Goal: Information Seeking & Learning: Learn about a topic

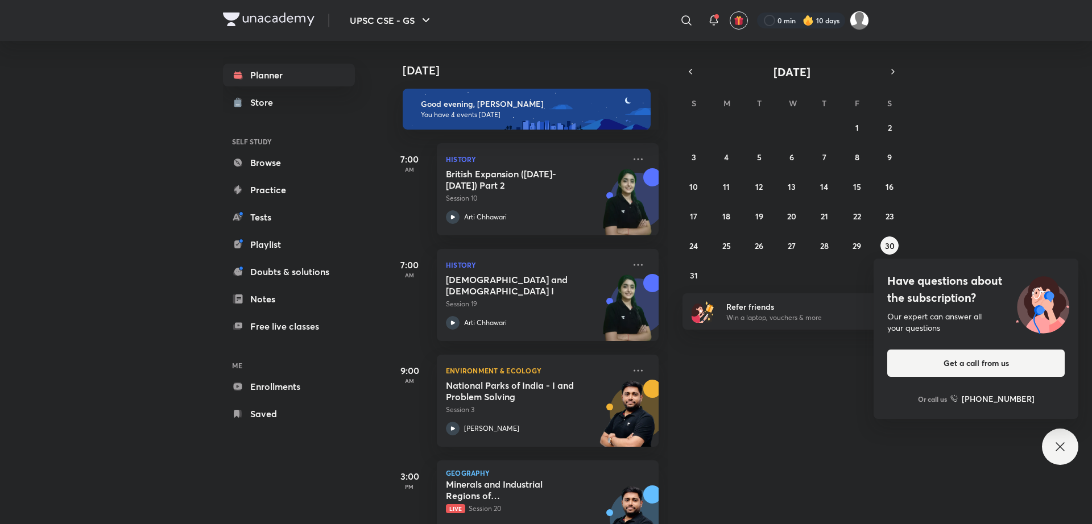
click at [1060, 450] on icon at bounding box center [1060, 447] width 14 height 14
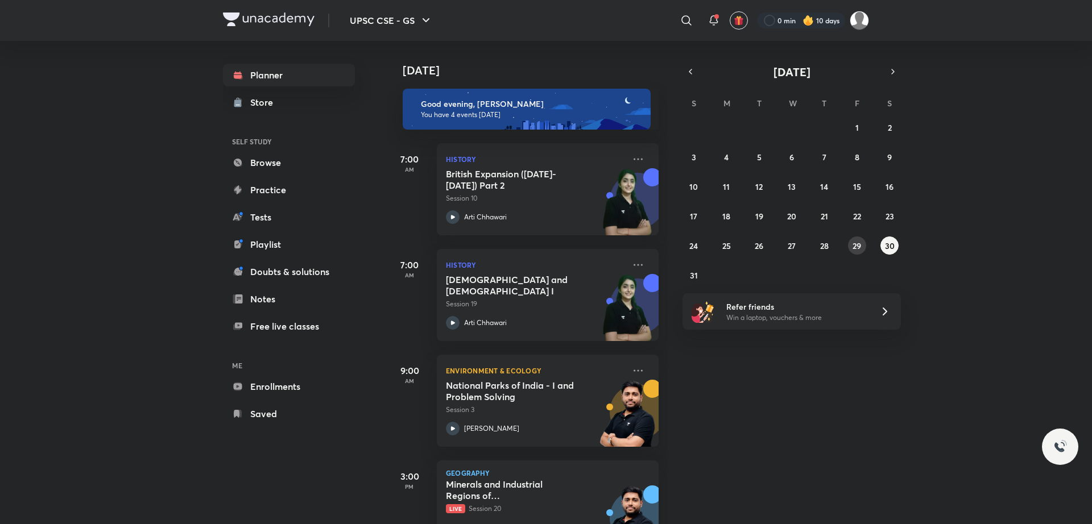
click at [854, 242] on abbr "29" at bounding box center [857, 246] width 9 height 11
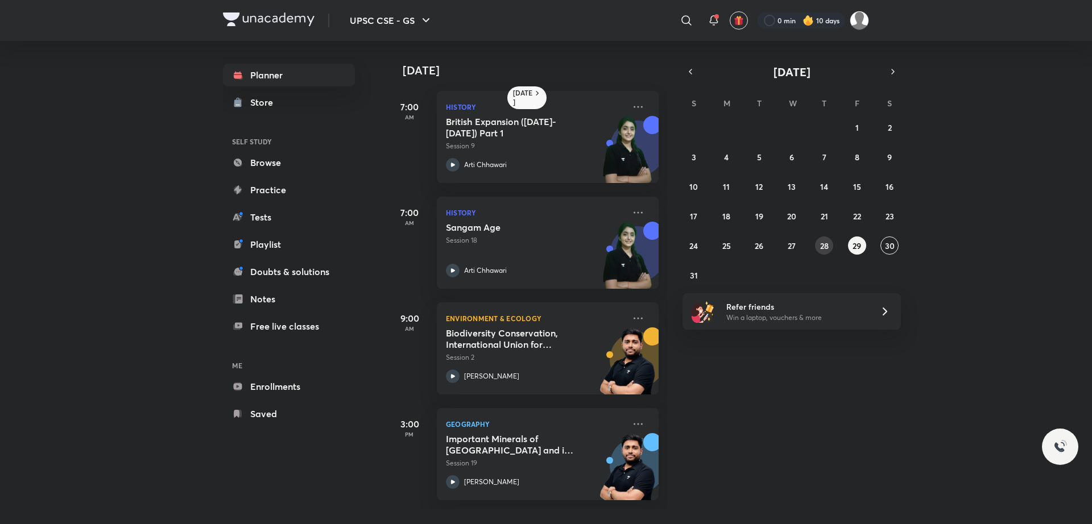
click at [823, 241] on abbr "28" at bounding box center [824, 246] width 9 height 11
click at [788, 241] on abbr "27" at bounding box center [792, 246] width 8 height 11
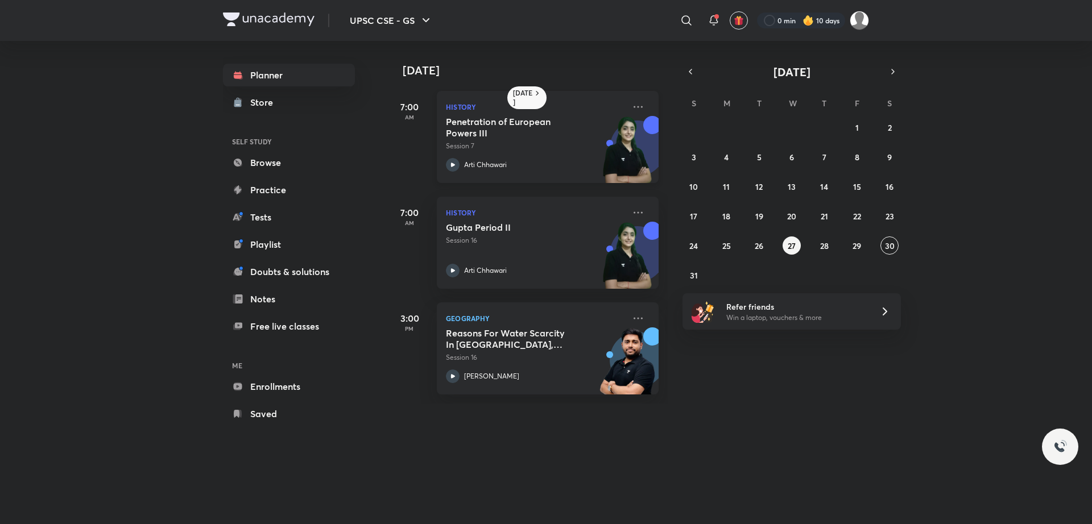
click at [559, 136] on h5 "Penetration of European Powers III" at bounding box center [517, 127] width 142 height 23
click at [826, 249] on abbr "28" at bounding box center [824, 246] width 9 height 11
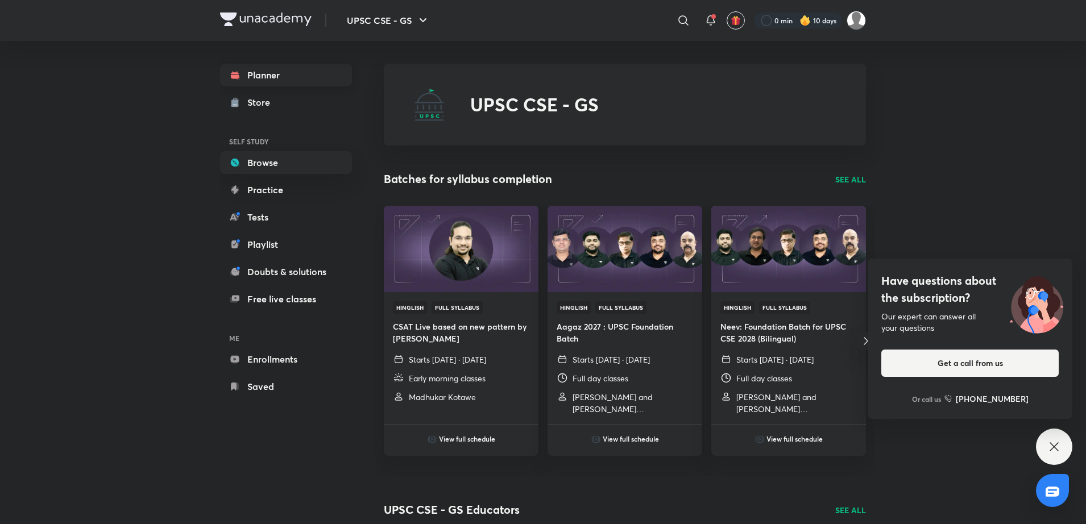
click at [266, 69] on link "Planner" at bounding box center [286, 75] width 132 height 23
click at [873, 419] on icon at bounding box center [1054, 447] width 9 height 9
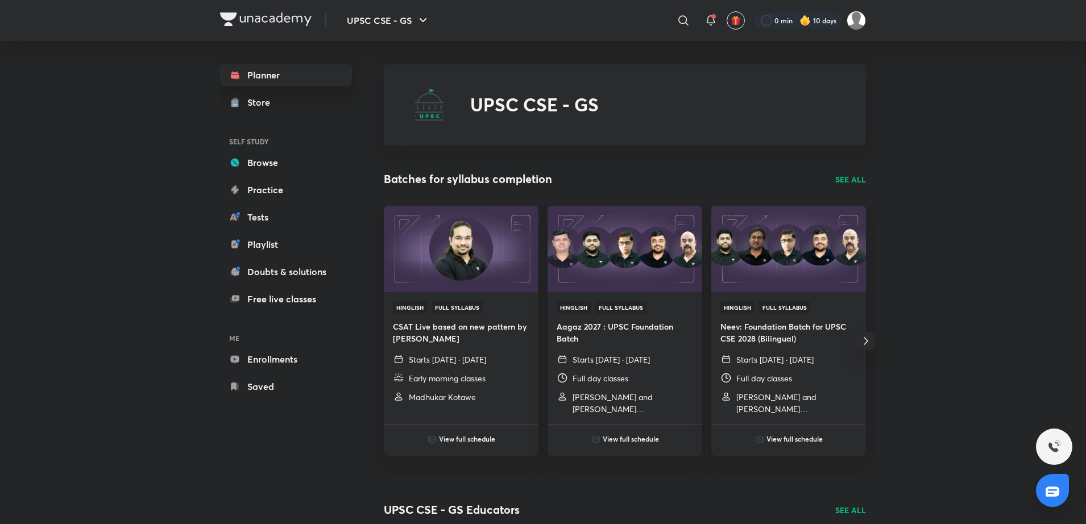
click at [262, 76] on link "Planner" at bounding box center [286, 75] width 132 height 23
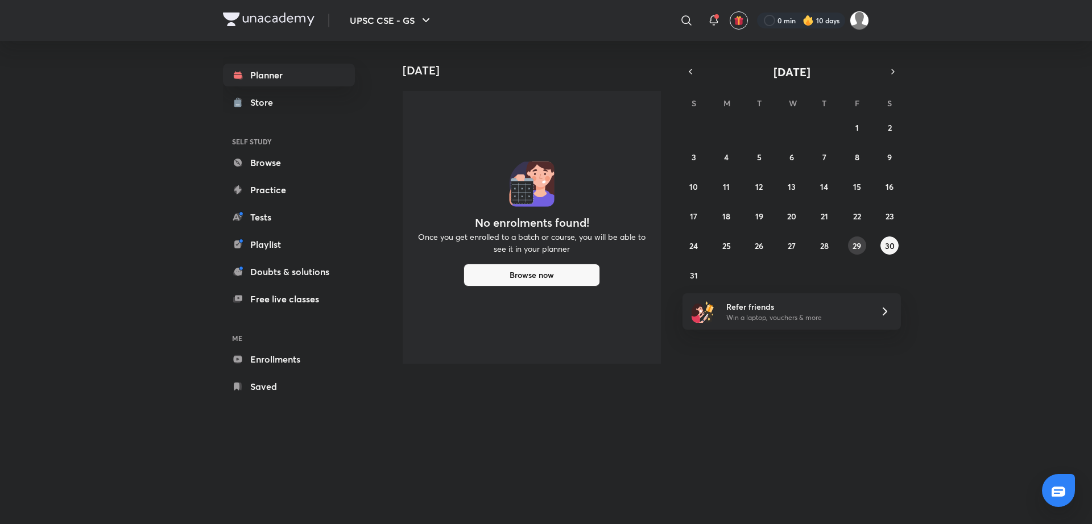
click at [859, 246] on abbr "29" at bounding box center [857, 246] width 9 height 11
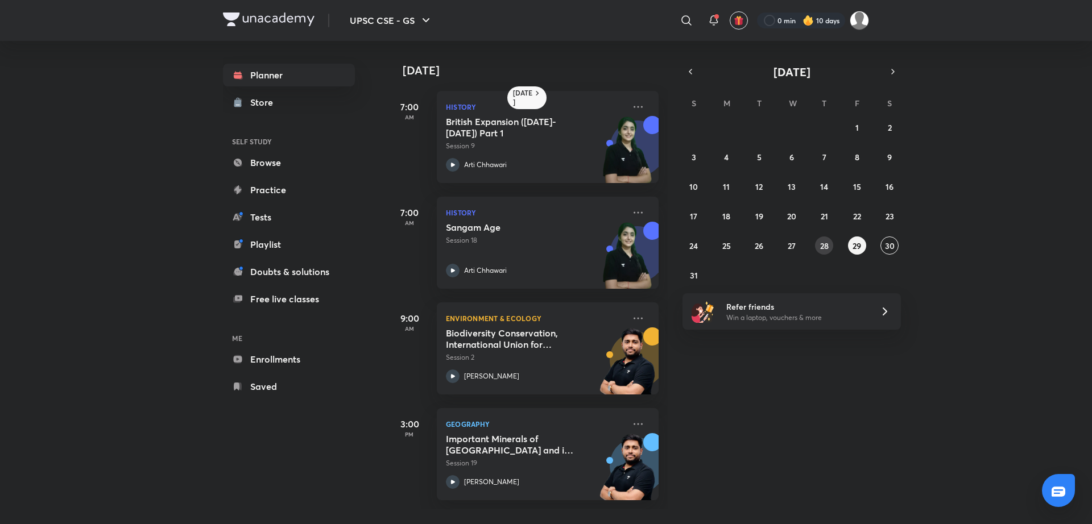
click at [824, 253] on button "28" at bounding box center [824, 246] width 18 height 18
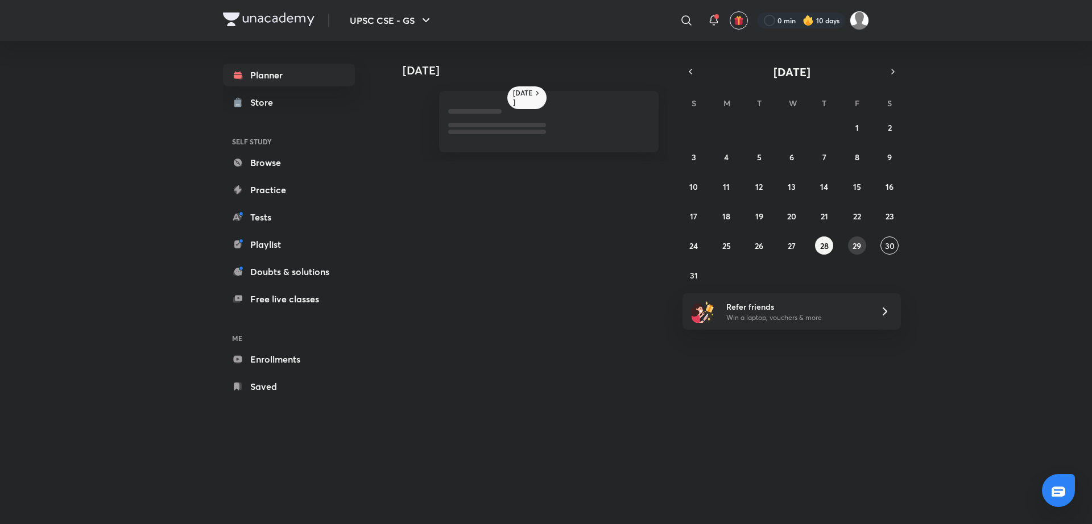
click at [859, 251] on button "29" at bounding box center [857, 246] width 18 height 18
click at [824, 245] on abbr "28" at bounding box center [824, 246] width 9 height 11
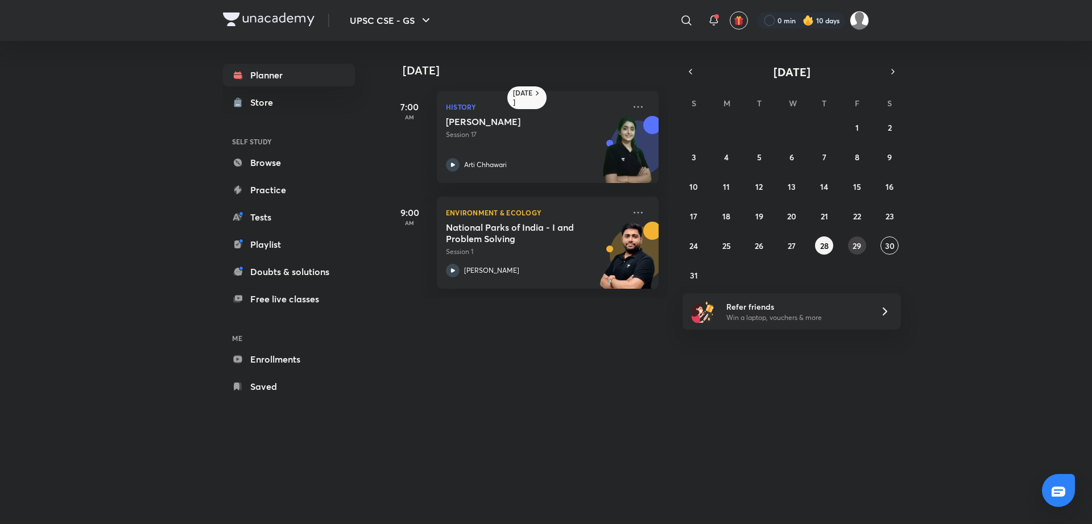
click at [855, 245] on abbr "29" at bounding box center [857, 246] width 9 height 11
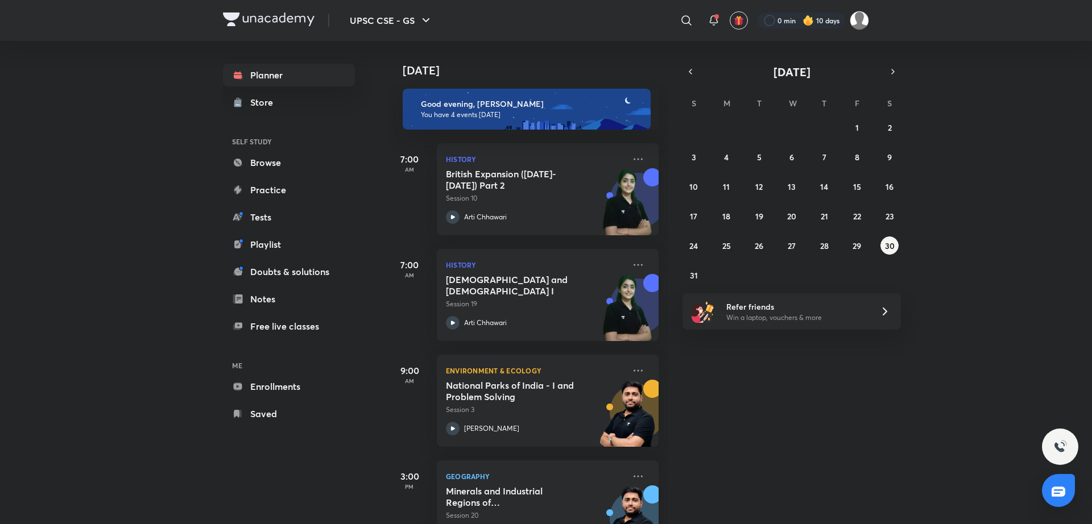
click at [767, 384] on div "Today Good evening, saarthak You have 4 events today 7:00 AM History British Ex…" at bounding box center [738, 282] width 703 height 483
click at [825, 246] on abbr "28" at bounding box center [824, 246] width 9 height 11
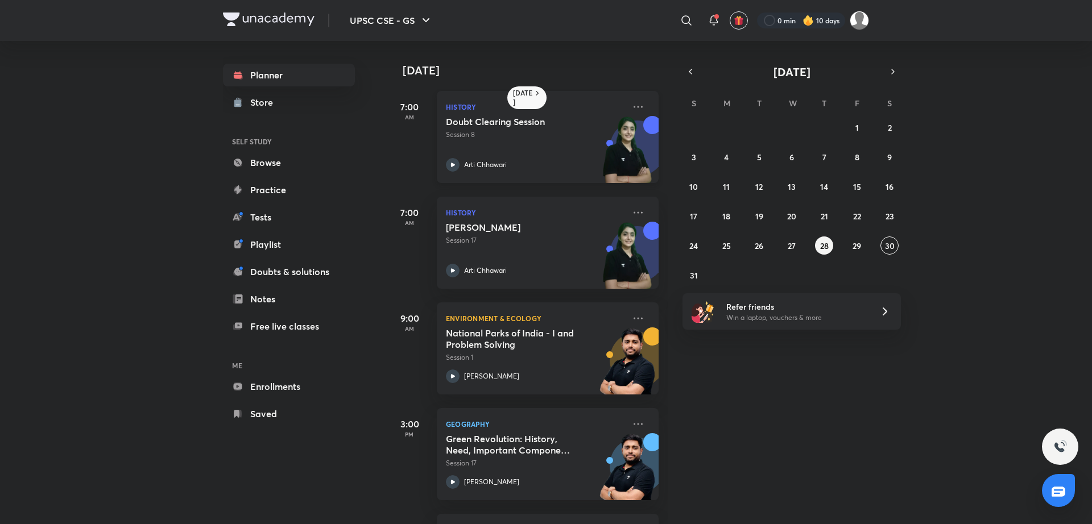
click at [482, 162] on p "Arti Chhawari" at bounding box center [485, 165] width 43 height 10
click at [455, 166] on icon at bounding box center [453, 165] width 14 height 14
